Goal: Transaction & Acquisition: Purchase product/service

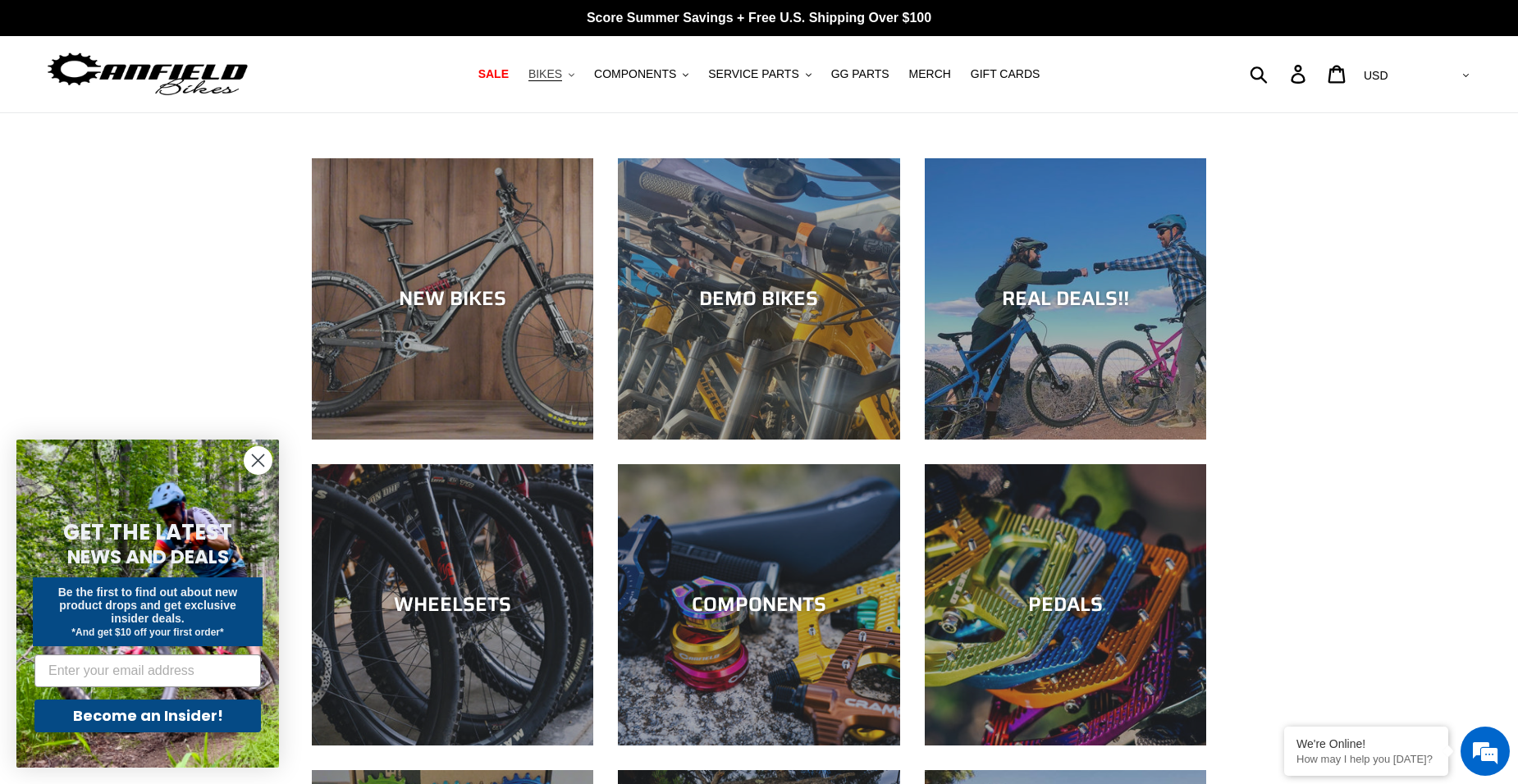
click at [579, 80] on button "BIKES .cls-1{fill:#231f20}" at bounding box center [551, 75] width 63 height 22
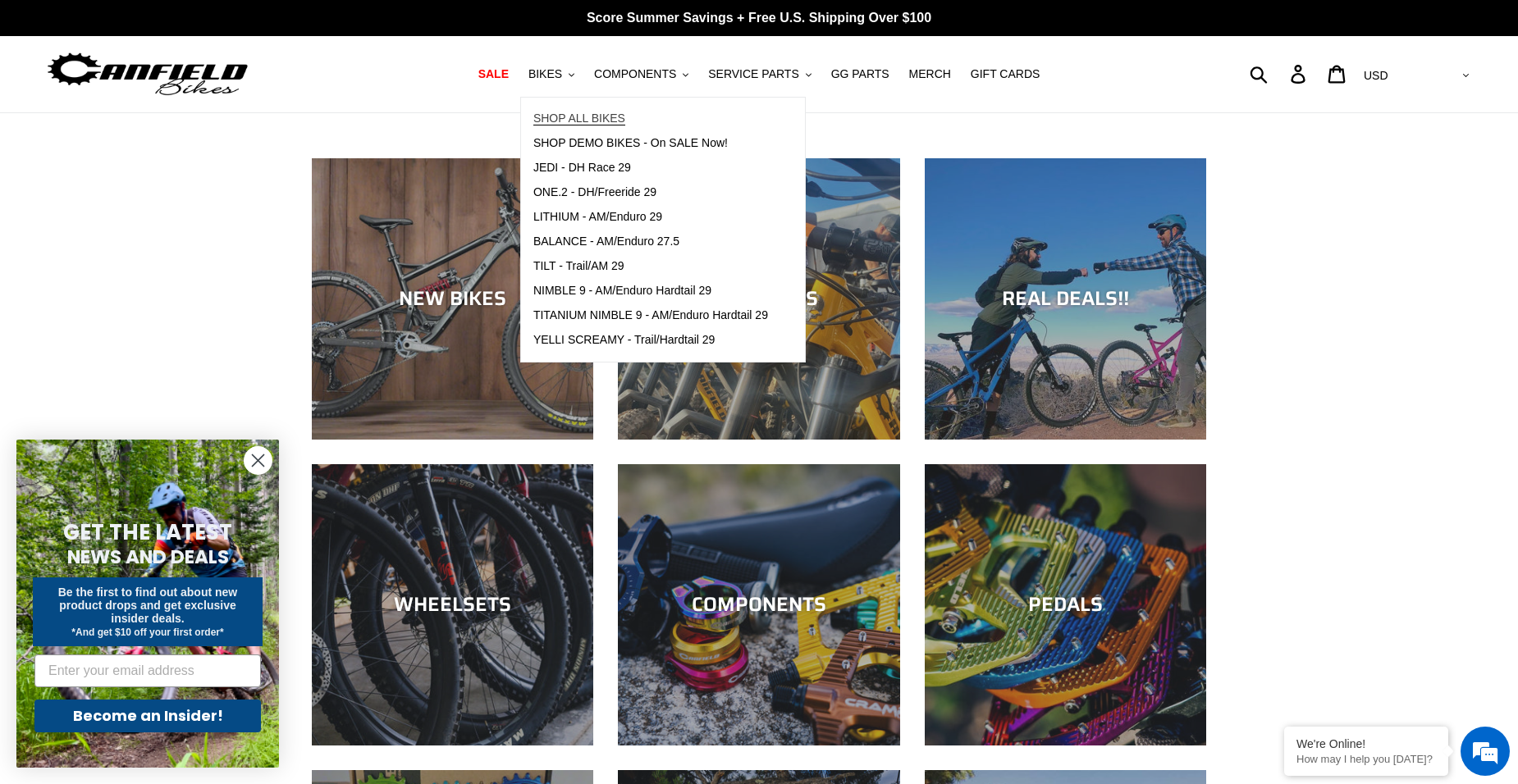
click at [586, 117] on span "SHOP ALL BIKES" at bounding box center [579, 119] width 91 height 14
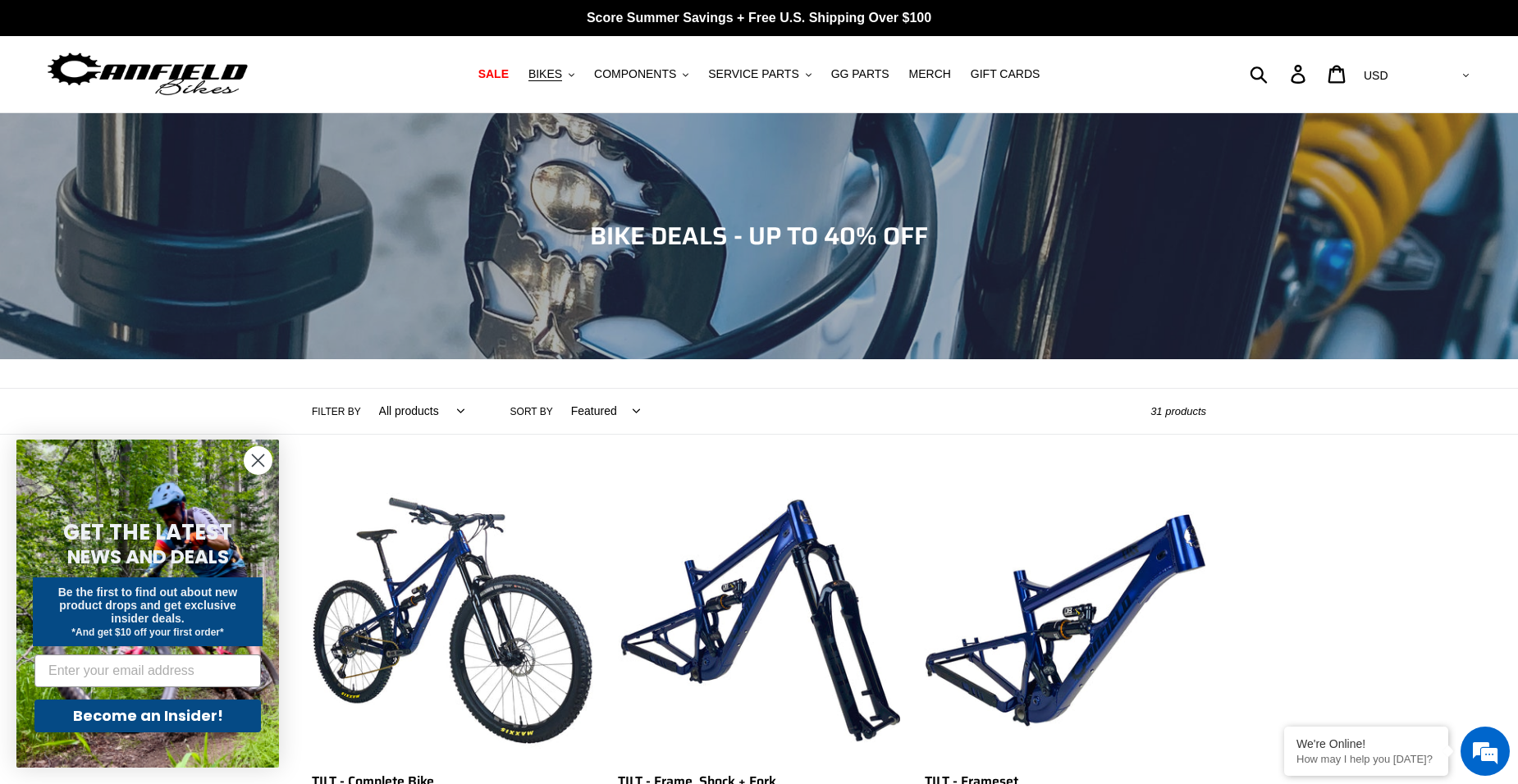
click at [623, 419] on select "Featured Best selling Alphabetically, A-Z Alphabetically, Z-A Price, low to hig…" at bounding box center [601, 411] width 91 height 45
select select "price-ascending"
click at [557, 389] on select "Featured Best selling Alphabetically, A-Z Alphabetically, Z-A Price, low to hig…" at bounding box center [601, 411] width 91 height 45
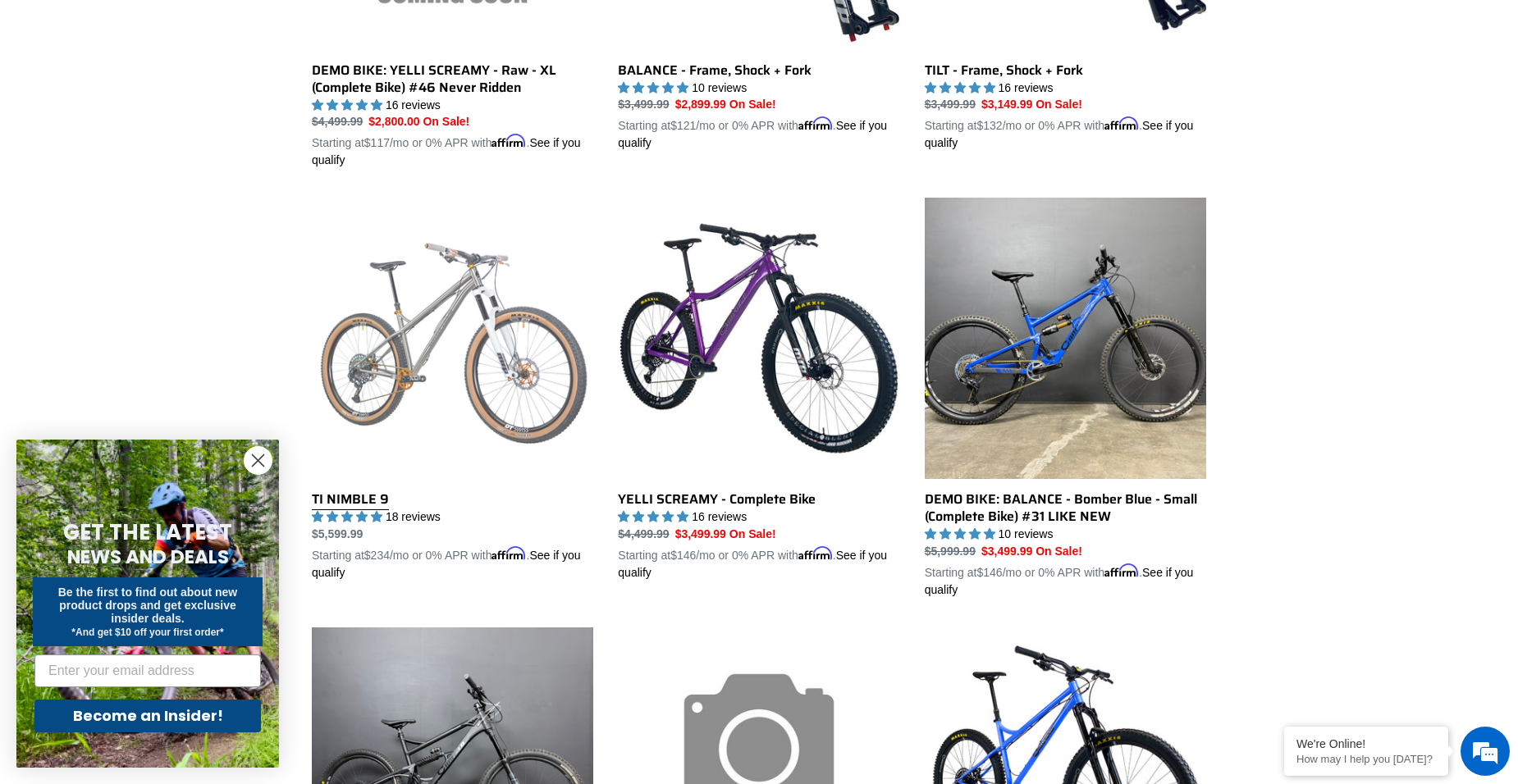
click at [482, 369] on link "TI NIMBLE 9" at bounding box center [452, 389] width 281 height 384
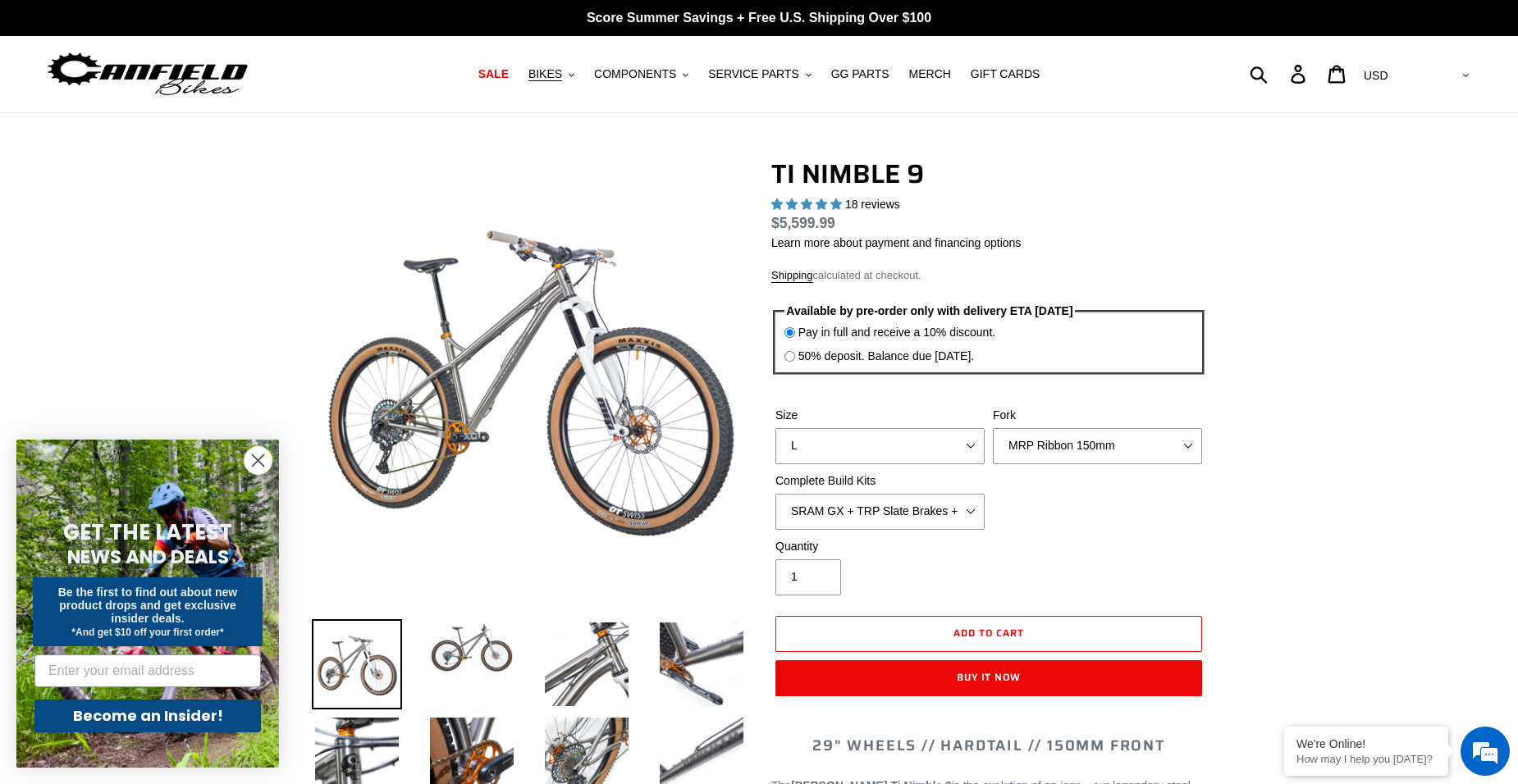
select select "highest-rating"
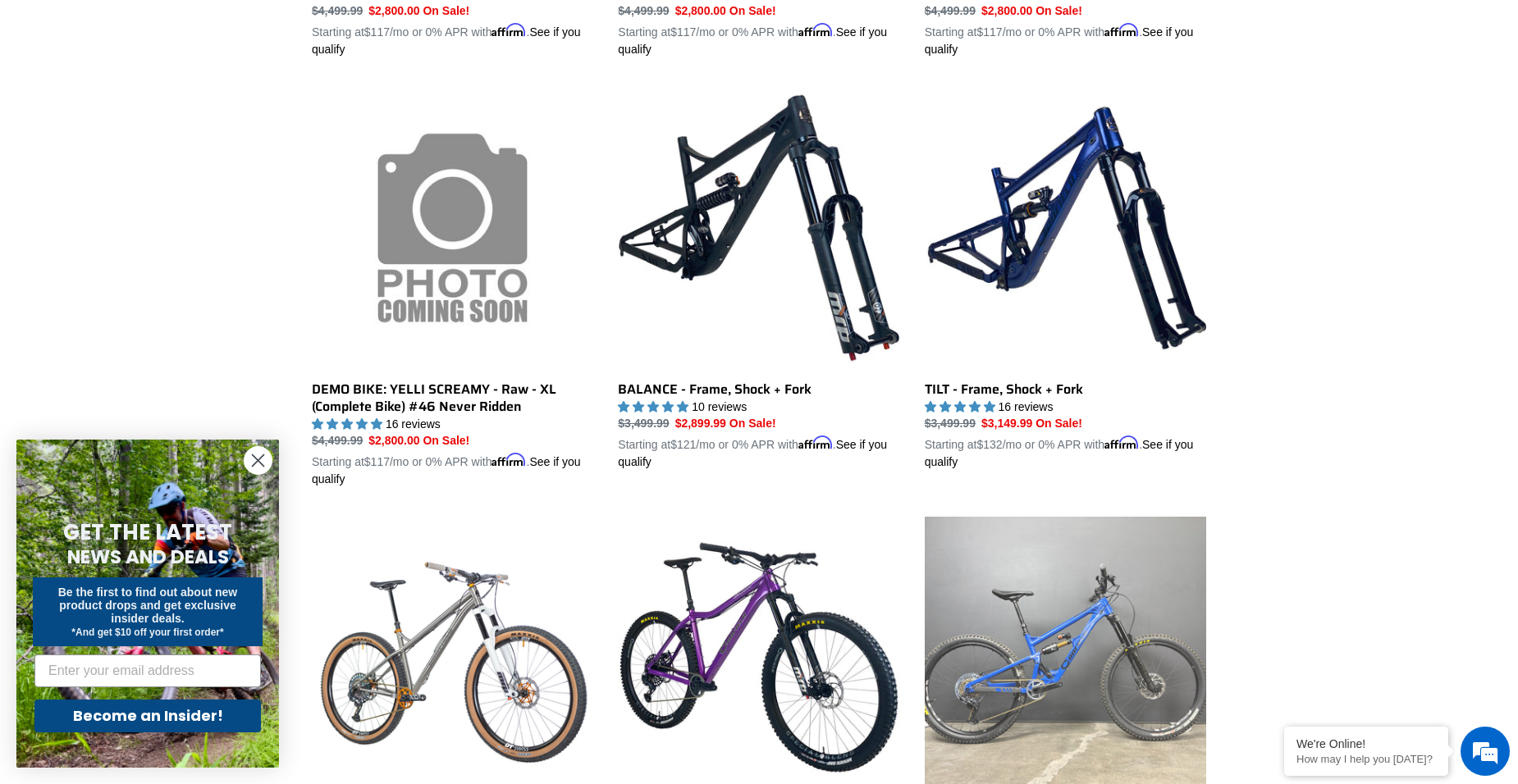
scroll to position [2214, 0]
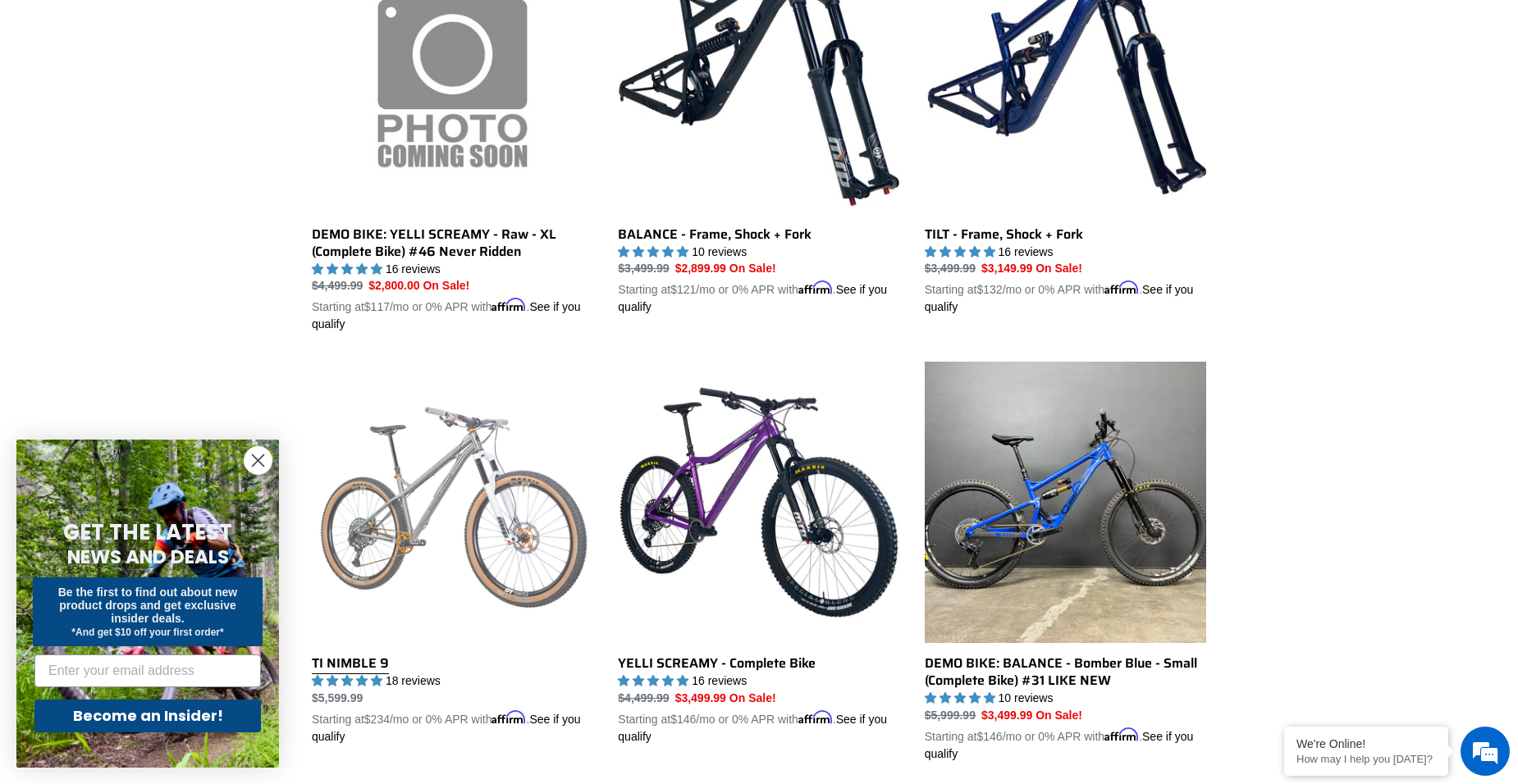
click at [393, 461] on link "TI NIMBLE 9" at bounding box center [452, 553] width 281 height 384
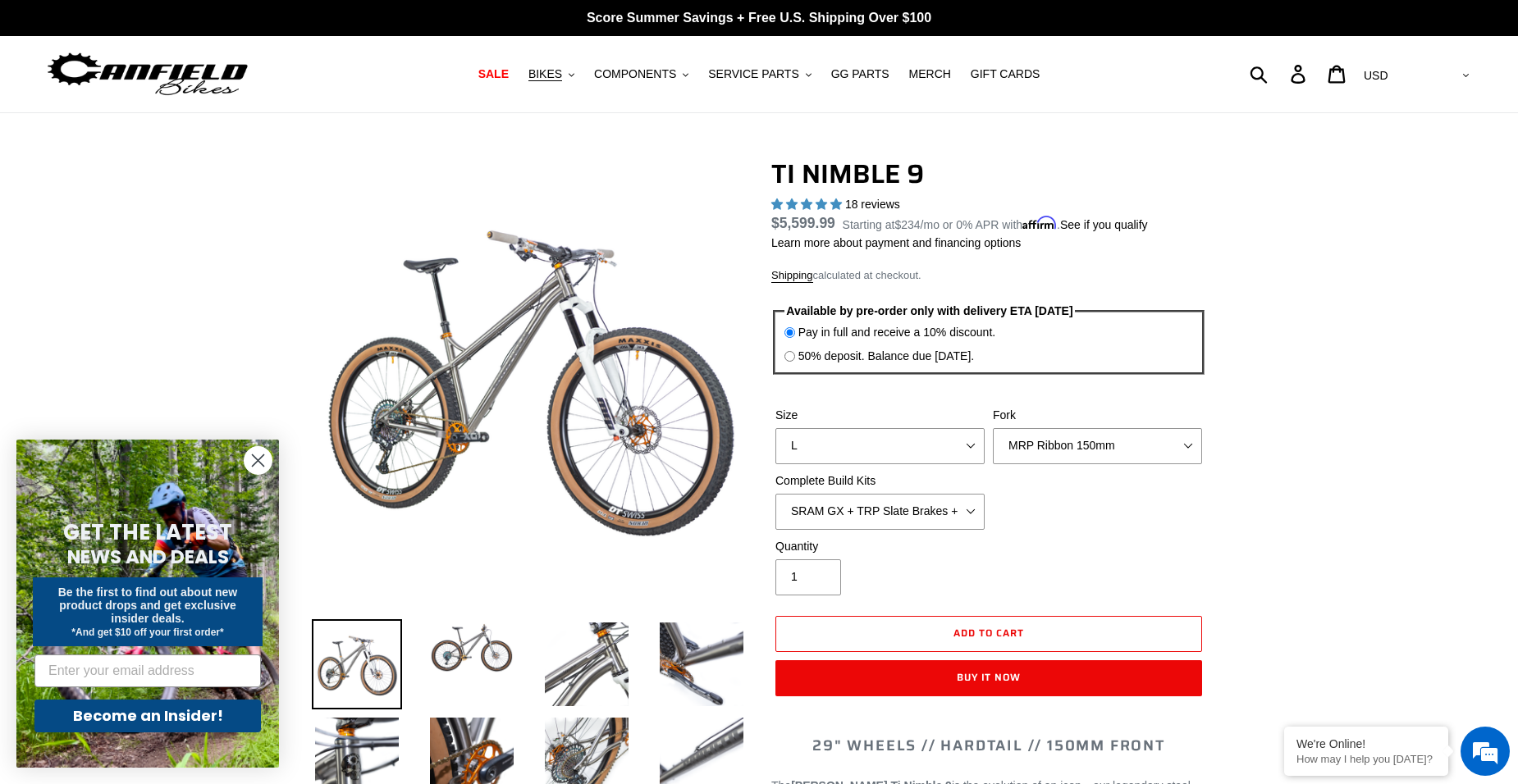
select select "highest-rating"
click at [893, 508] on select "SRAM GX + TRP Slate Brakes + Rotors + e13 LG-1 Wheels SHIMANO XT + SHIMANO brak…" at bounding box center [879, 511] width 209 height 36
click at [775, 494] on select "SRAM GX + TRP Slate Brakes + Rotors + e13 LG-1 Wheels SHIMANO XT + SHIMANO brak…" at bounding box center [879, 511] width 209 height 36
click at [864, 517] on select "SRAM GX + TRP Slate Brakes + Rotors + e13 LG-1 Wheels SHIMANO XT + SHIMANO brak…" at bounding box center [879, 511] width 209 height 36
click at [775, 494] on select "SRAM GX + TRP Slate Brakes + Rotors + e13 LG-1 Wheels SHIMANO XT + SHIMANO brak…" at bounding box center [879, 511] width 209 height 36
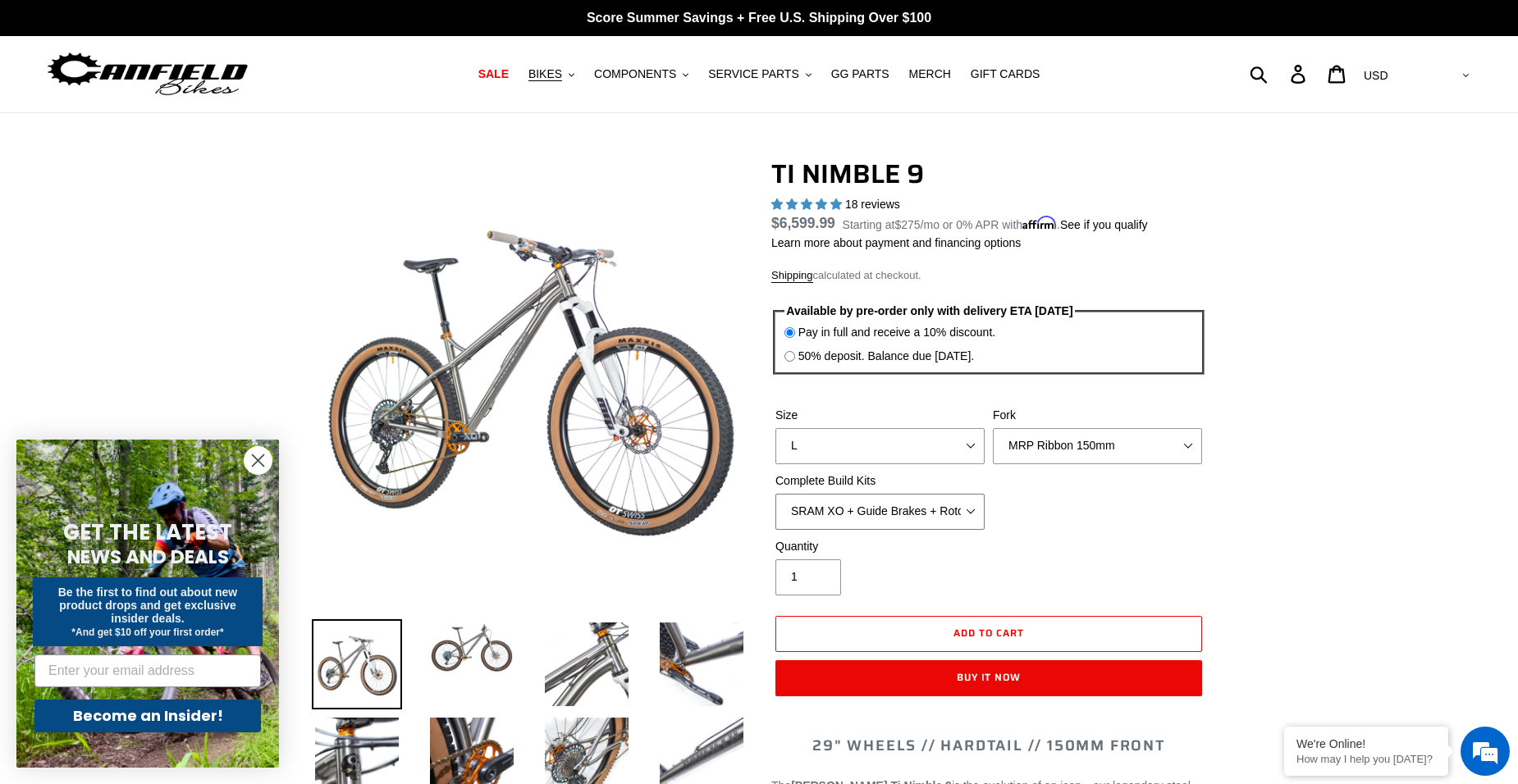
click at [848, 511] on select "SRAM GX + TRP Slate Brakes + Rotors + e13 LG-1 Wheels SHIMANO XT + SHIMANO brak…" at bounding box center [879, 511] width 209 height 36
click at [775, 494] on select "SRAM GX + TRP Slate Brakes + Rotors + e13 LG-1 Wheels SHIMANO XT + SHIMANO brak…" at bounding box center [879, 511] width 209 height 36
click at [853, 506] on select "SRAM GX + TRP Slate Brakes + Rotors + e13 LG-1 Wheels SHIMANO XT + SHIMANO brak…" at bounding box center [879, 511] width 209 height 36
select select "Complete Build Kit - None (Contact us for Custom Builds)"
click at [775, 494] on select "SRAM GX + TRP Slate Brakes + Rotors + e13 LG-1 Wheels SHIMANO XT + SHIMANO brak…" at bounding box center [879, 511] width 209 height 36
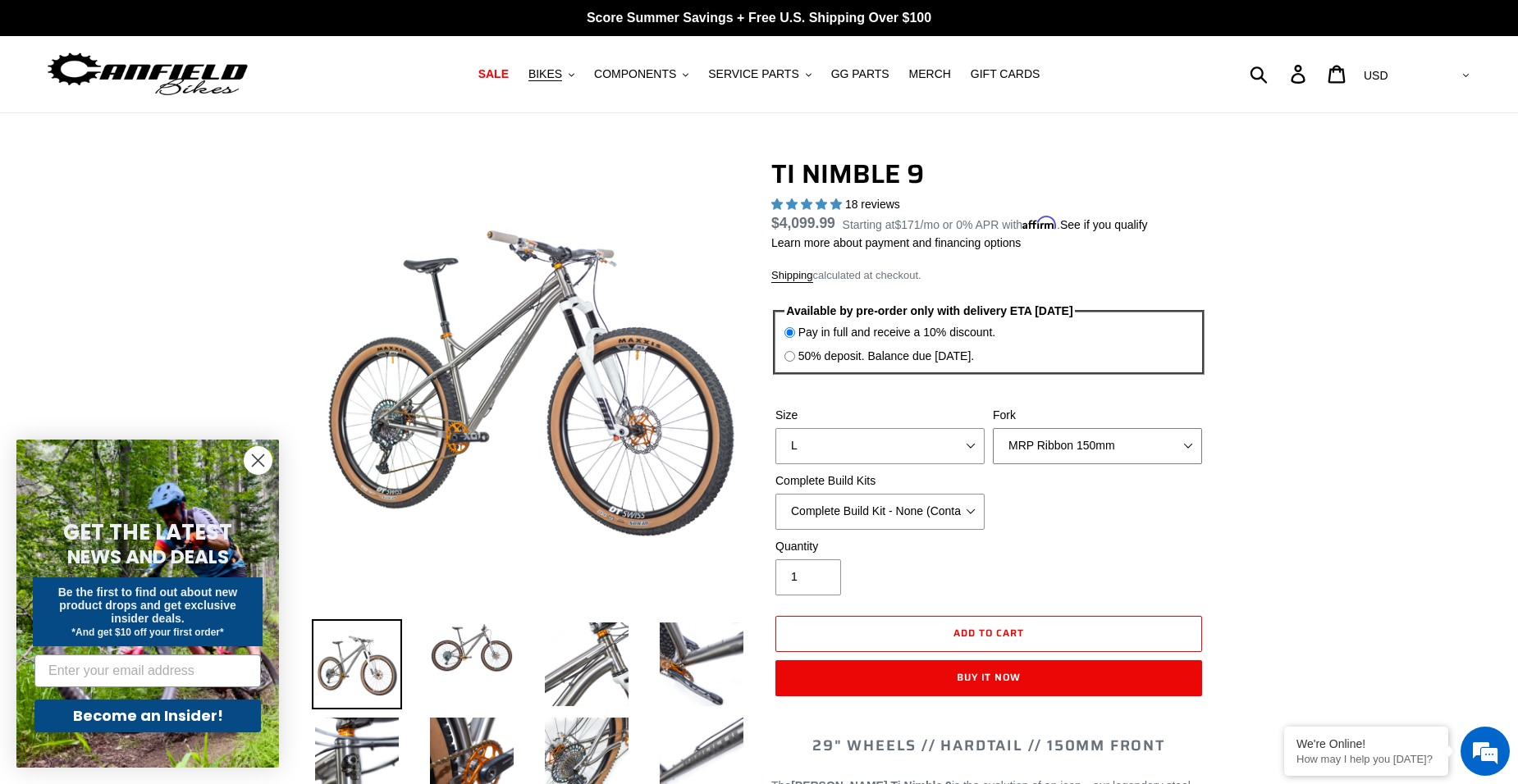
click at [1135, 438] on select "MRP Ribbon 150mm RockShox Lyrik 150mm Fox Factory 36 150mm Cane Creek Helm 150m…" at bounding box center [1097, 446] width 209 height 36
select select "Fork - None"
click at [993, 428] on select "MRP Ribbon 150mm RockShox Lyrik 150mm Fox Factory 36 150mm Cane Creek Helm 150m…" at bounding box center [1097, 446] width 209 height 36
